Goal: Book appointment/travel/reservation

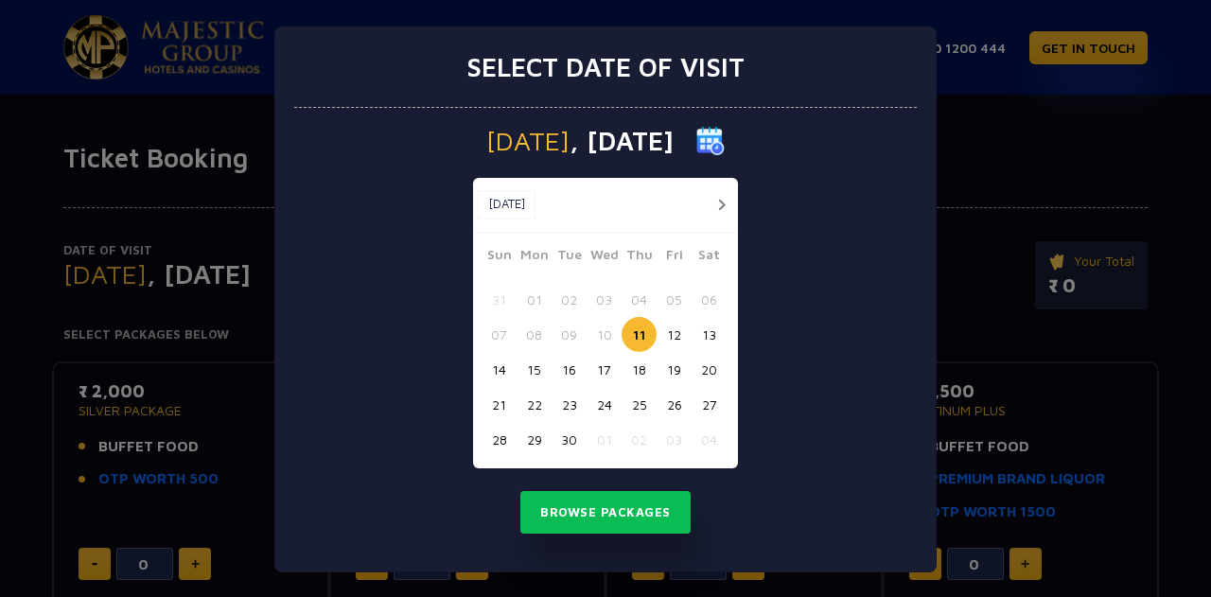
click at [658, 400] on button "26" at bounding box center [673, 404] width 35 height 35
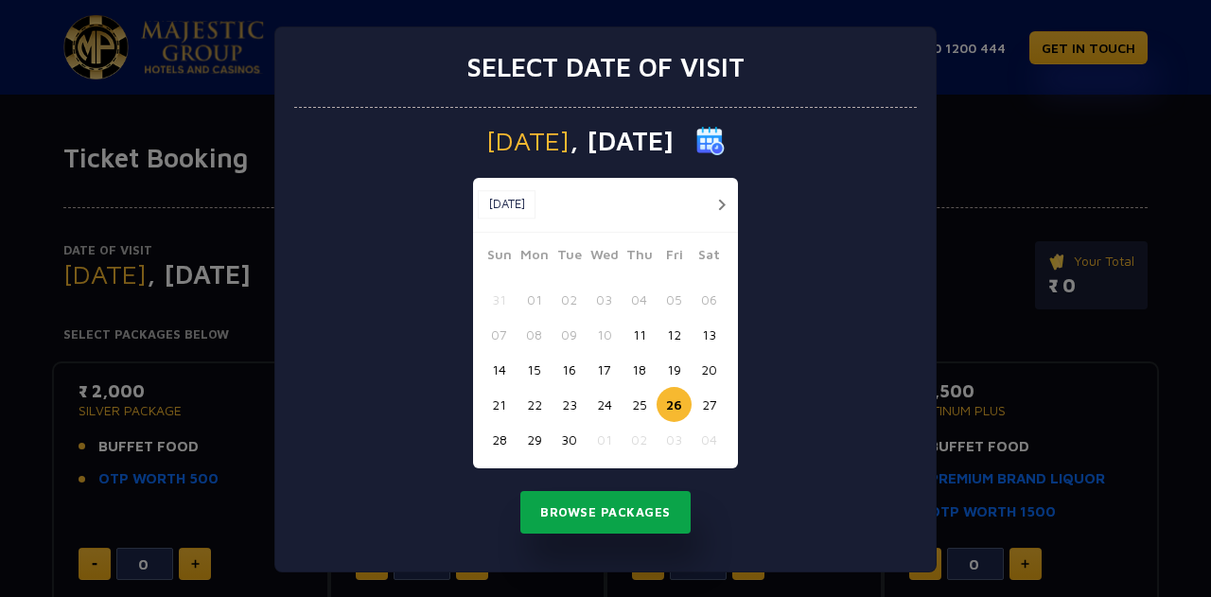
click at [594, 514] on button "Browse Packages" at bounding box center [605, 513] width 170 height 44
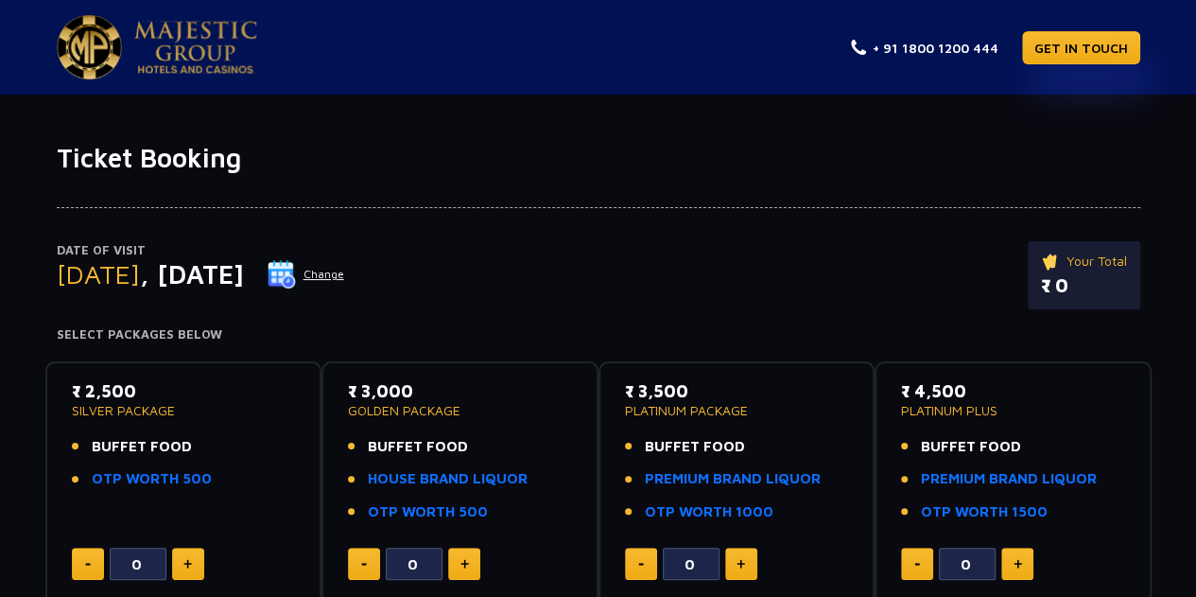
click at [345, 277] on button "Change" at bounding box center [306, 274] width 78 height 30
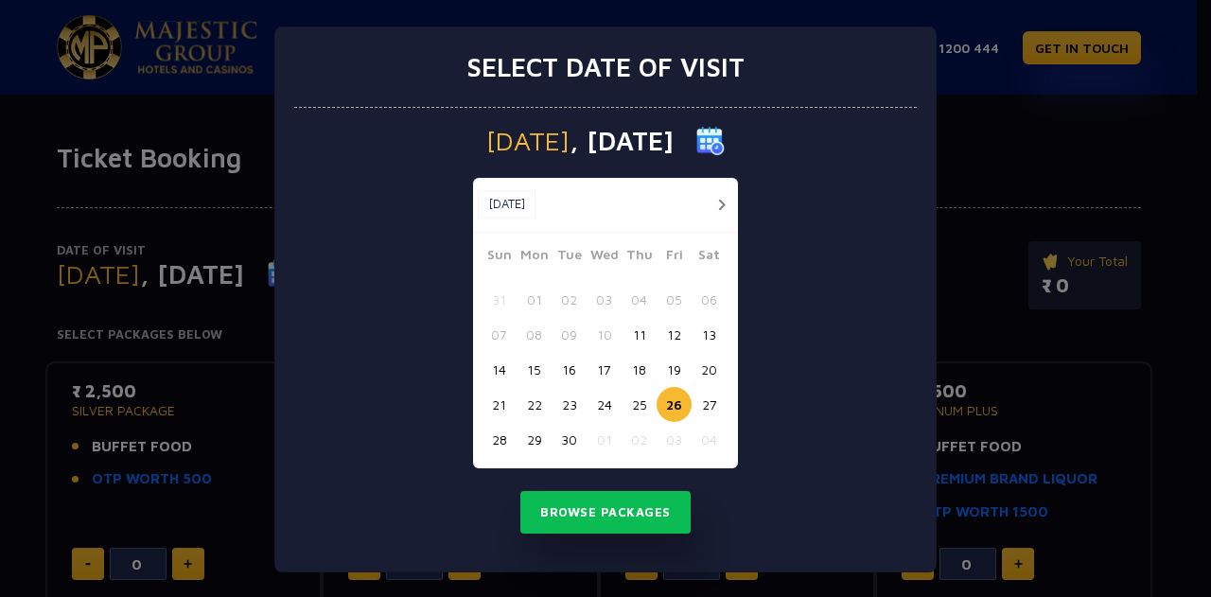
click at [632, 410] on button "25" at bounding box center [638, 404] width 35 height 35
click at [608, 509] on button "Browse Packages" at bounding box center [605, 513] width 170 height 44
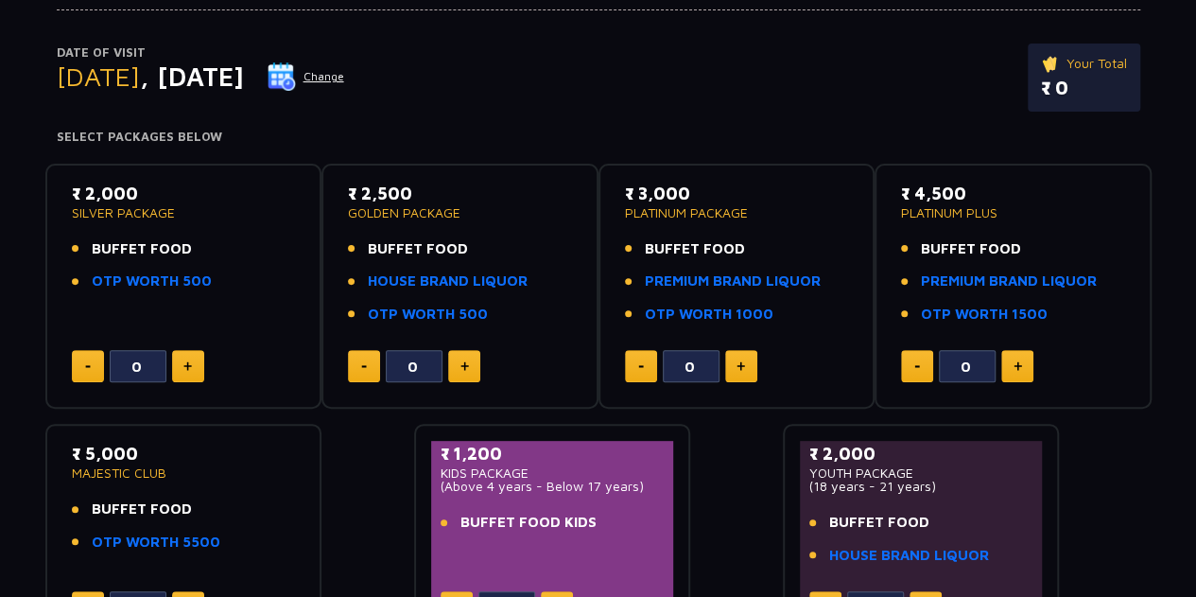
scroll to position [195, 0]
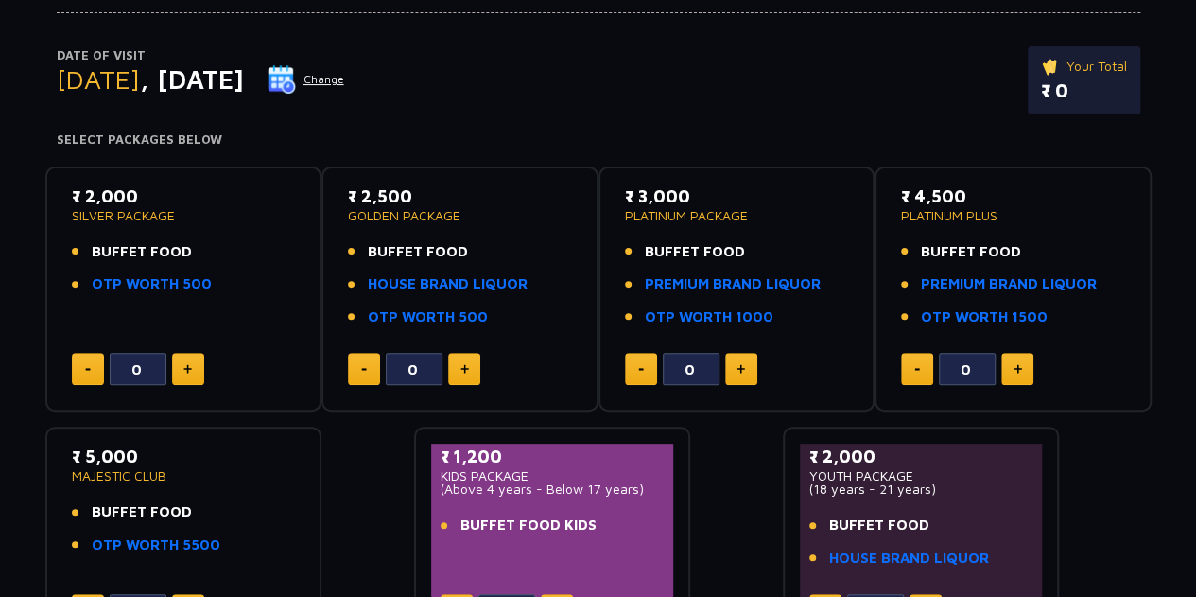
click at [139, 270] on ul "BUFFET FOOD OTP WORTH 500" at bounding box center [184, 268] width 224 height 54
click at [128, 209] on p "SILVER PACKAGE" at bounding box center [184, 215] width 224 height 13
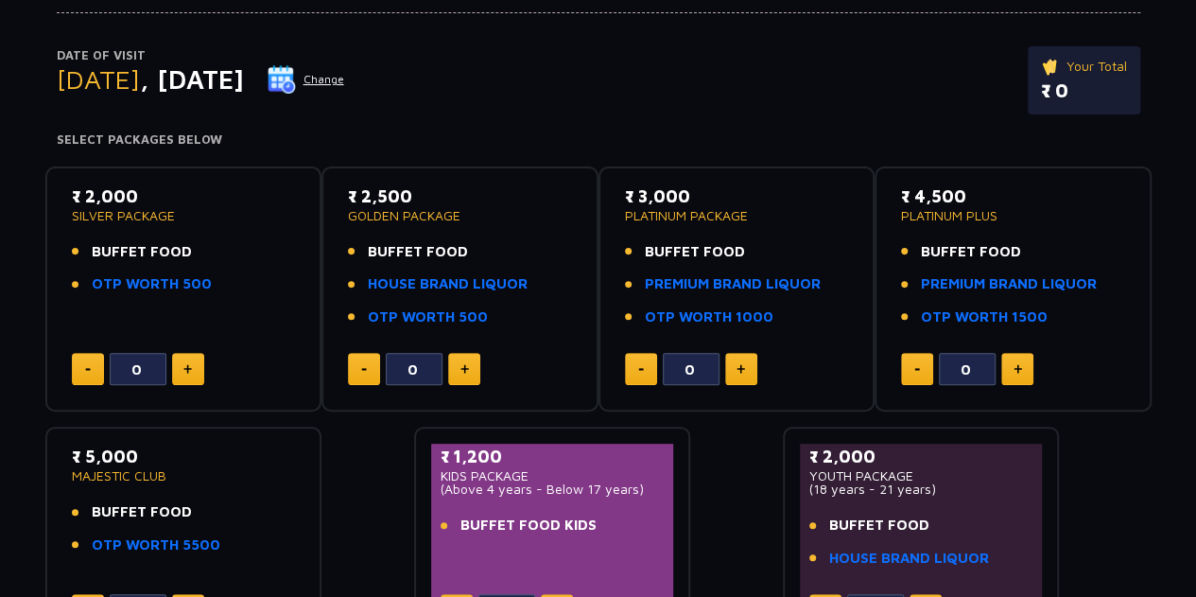
click at [128, 209] on p "SILVER PACKAGE" at bounding box center [184, 215] width 224 height 13
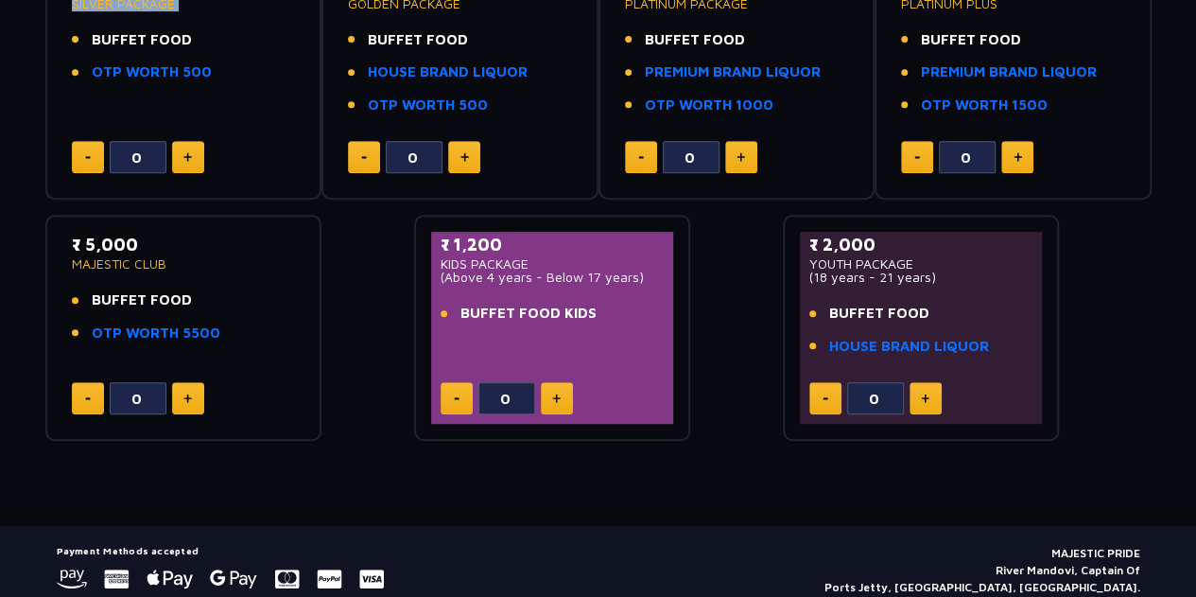
scroll to position [409, 0]
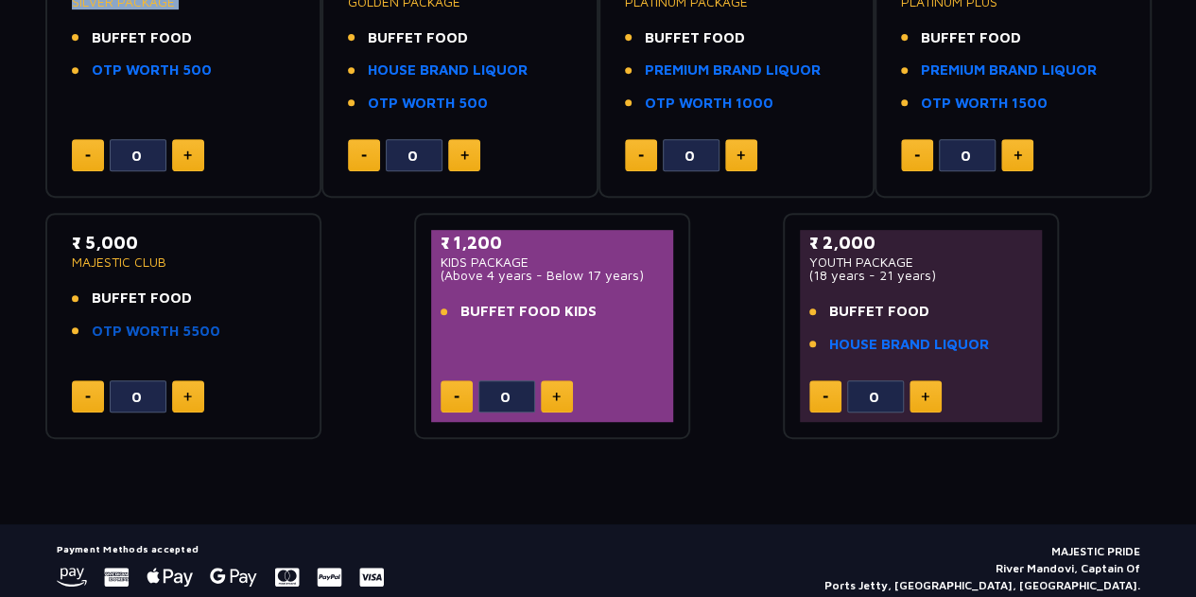
click at [163, 328] on link "OTP WORTH 5500" at bounding box center [156, 332] width 129 height 22
